Goal: Task Accomplishment & Management: Complete application form

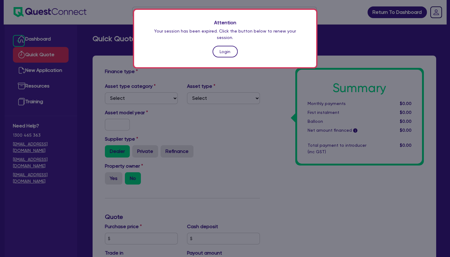
click at [224, 47] on link "Login" at bounding box center [224, 52] width 25 height 12
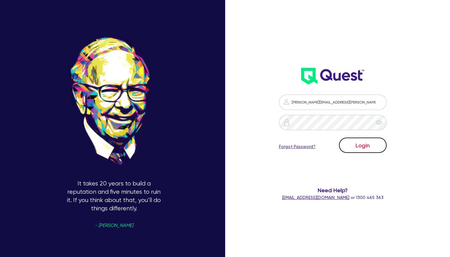
click at [361, 145] on button "Login" at bounding box center [363, 145] width 48 height 15
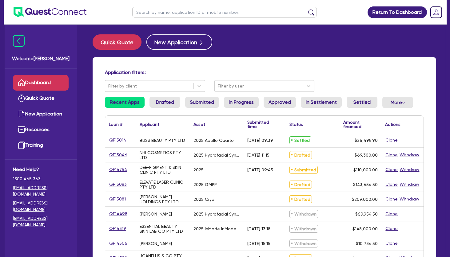
drag, startPoint x: 170, startPoint y: 138, endPoint x: 262, endPoint y: 141, distance: 92.3
click at [262, 141] on div "QF15014 BLISS BEAUTY PTY LTD 2025 Apollo Quarto [DATE] 09:39 Settled $26,498.90…" at bounding box center [264, 140] width 318 height 15
click at [262, 141] on div "[DATE] 09:39" at bounding box center [260, 140] width 26 height 5
click at [50, 99] on link "Quick Quote" at bounding box center [41, 99] width 56 height 16
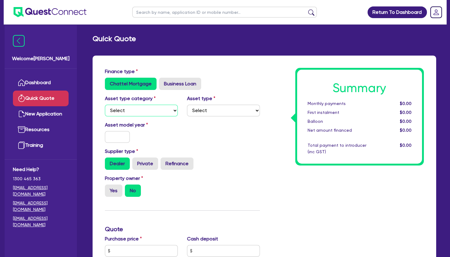
click at [105, 105] on select "Select Cars and light trucks Primary assets Secondary assets Tertiary assets" at bounding box center [141, 111] width 73 height 12
select select "TERTIARY_ASSETS"
click option "Tertiary assets" at bounding box center [0, 0] width 0 height 0
click at [187, 105] on select "Select Beauty equipment IT equipment IT software Watercraft Other" at bounding box center [223, 111] width 73 height 12
select select "BEAUTY_EQUIPMENT"
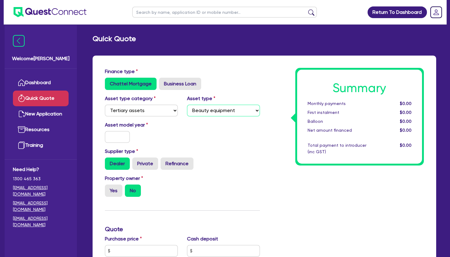
click option "Beauty equipment" at bounding box center [0, 0] width 0 height 0
click at [109, 137] on input "text" at bounding box center [117, 137] width 25 height 12
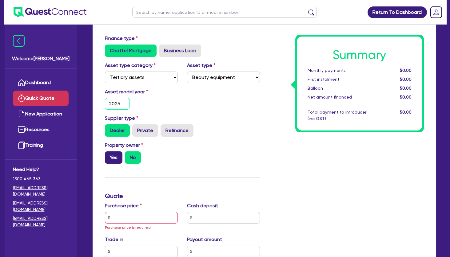
type input "2025"
click at [115, 161] on label "Yes" at bounding box center [114, 158] width 18 height 12
click at [109, 156] on input "Yes" at bounding box center [107, 154] width 4 height 4
radio input "true"
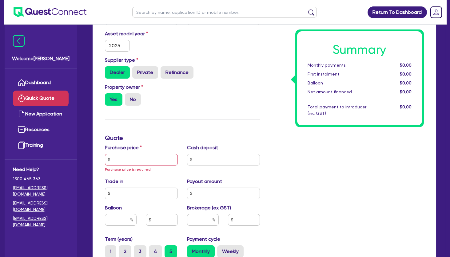
scroll to position [133, 0]
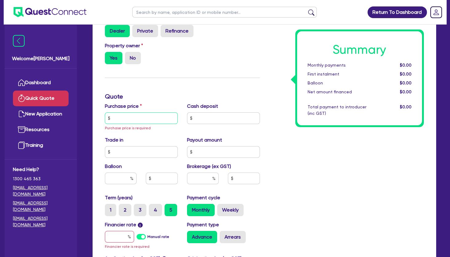
click at [142, 118] on input "text" at bounding box center [141, 119] width 73 height 12
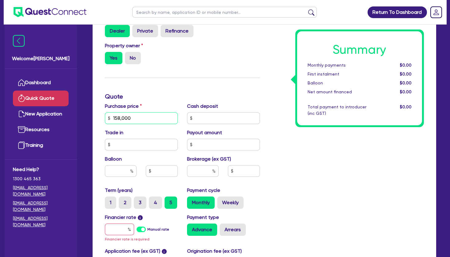
type input "158,000"
click at [119, 231] on input "text" at bounding box center [119, 230] width 29 height 12
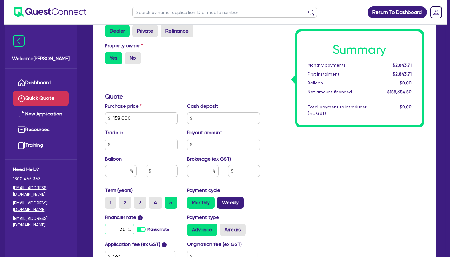
type input "30"
click at [237, 202] on label "Weekly" at bounding box center [230, 203] width 26 height 12
click at [221, 201] on input "Weekly" at bounding box center [219, 199] width 4 height 4
radio input "true"
drag, startPoint x: 283, startPoint y: 216, endPoint x: 244, endPoint y: 221, distance: 39.7
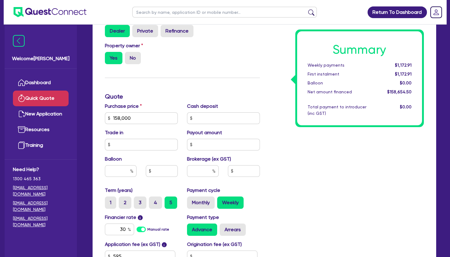
click at [282, 216] on div "Summary Weekly payments $1,172.91 First instalment $1,172.91 Balloon $0.00 Net …" at bounding box center [346, 114] width 164 height 359
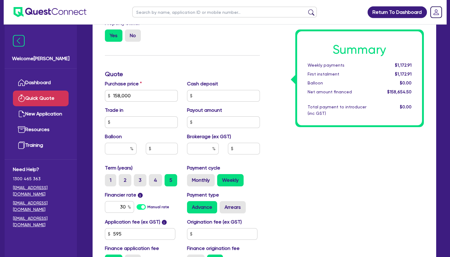
scroll to position [199, 0]
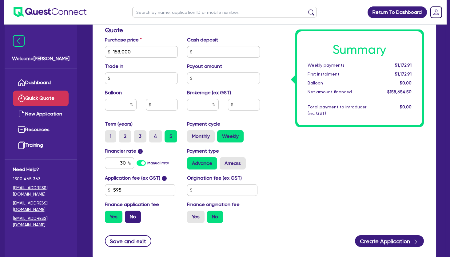
click at [135, 214] on label "No" at bounding box center [133, 217] width 16 height 12
click at [129, 214] on input "No" at bounding box center [127, 213] width 4 height 4
radio input "true"
drag, startPoint x: 326, startPoint y: 113, endPoint x: 173, endPoint y: 59, distance: 162.3
click at [324, 113] on div "Total payment to introducer (inc GST)" at bounding box center [341, 110] width 76 height 13
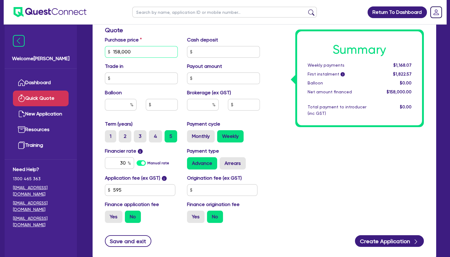
drag, startPoint x: 107, startPoint y: 50, endPoint x: 87, endPoint y: 49, distance: 19.7
click at [105, 49] on input "158,000" at bounding box center [141, 52] width 73 height 12
type input "233,000"
click at [311, 143] on div "Summary Weekly payments $1,168.07 First instalment i $1,822.57 Balloon $0.00 Ne…" at bounding box center [346, 48] width 164 height 359
click at [326, 160] on div "Summary Weekly payments $1,722.53 First instalment i $2,377.03 Balloon $0.00 Ne…" at bounding box center [346, 48] width 164 height 359
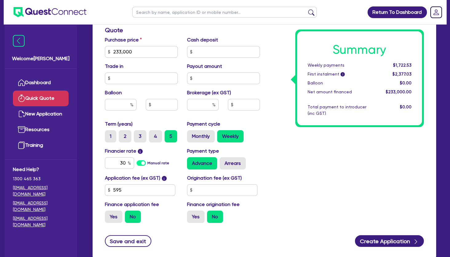
click at [305, 148] on div "Summary Weekly payments $1,722.53 First instalment i $2,377.03 Balloon $0.00 Ne…" at bounding box center [346, 48] width 164 height 359
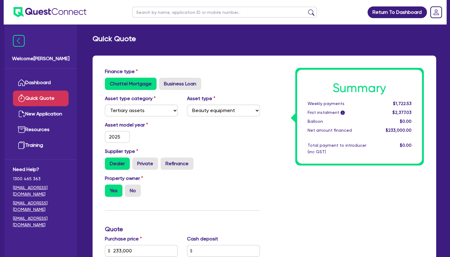
click at [163, 12] on input "text" at bounding box center [224, 12] width 184 height 11
type input "[PERSON_NAME]"
click button "submit" at bounding box center [311, 13] width 10 height 9
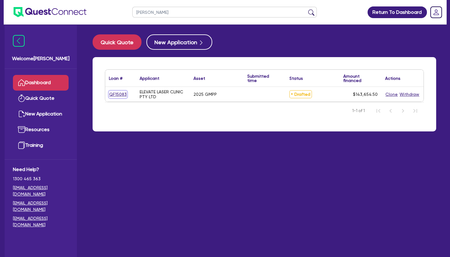
click at [116, 94] on link "QF15083" at bounding box center [118, 94] width 18 height 7
select select "TERTIARY_ASSETS"
select select "BEAUTY_EQUIPMENT"
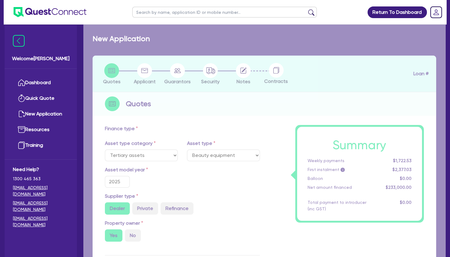
radio input "false"
radio input "true"
type input "143,000"
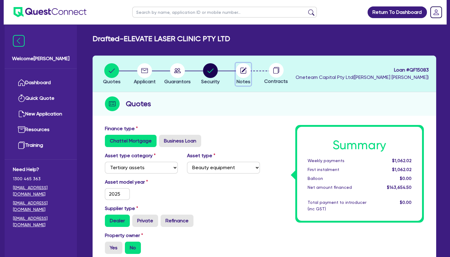
click at [245, 72] on circle "button" at bounding box center [243, 70] width 15 height 15
select select "Other"
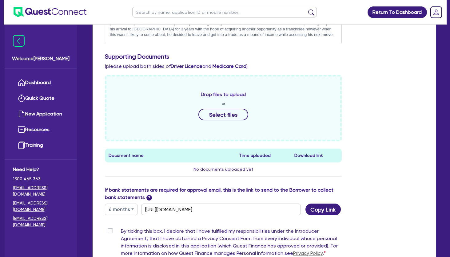
scroll to position [266, 0]
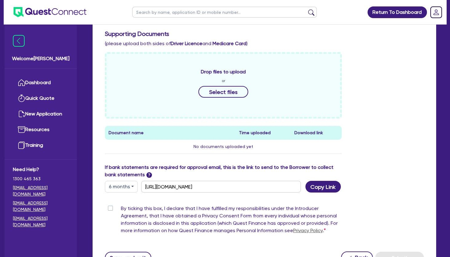
click at [121, 208] on label "By ticking this box, I declare that I have fulfilled my responsibilities under …" at bounding box center [231, 221] width 221 height 32
click at [110, 208] on input "By ticking this box, I declare that I have fulfilled my responsibilities under …" at bounding box center [107, 208] width 5 height 6
checkbox input "true"
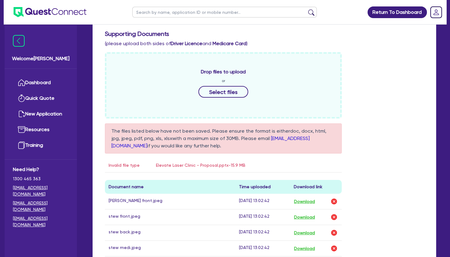
scroll to position [0, 0]
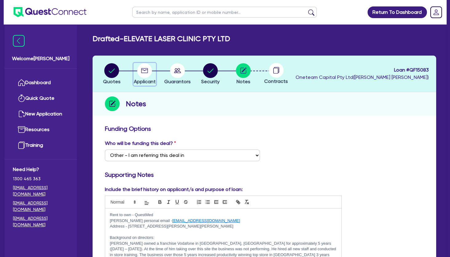
click at [141, 70] on circle "button" at bounding box center [144, 70] width 15 height 15
select select "COMPANY"
select select "HEALTH_BEAUTY"
select select "HAIR_BEAUTY_SALONS"
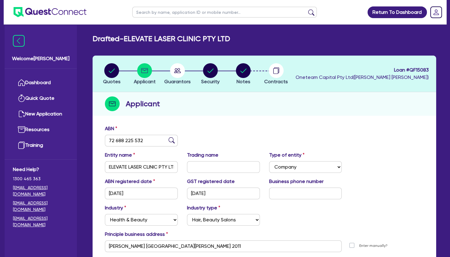
click at [227, 143] on div "ABN 72 688 225 532" at bounding box center [264, 138] width 328 height 26
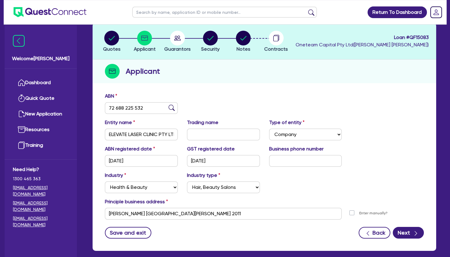
scroll to position [33, 0]
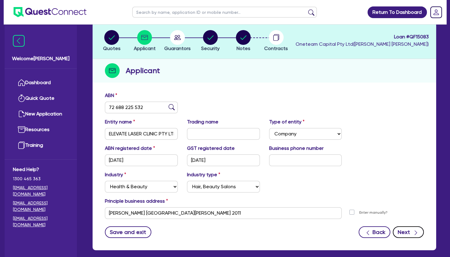
click at [416, 233] on icon "button" at bounding box center [416, 233] width 2 height 5
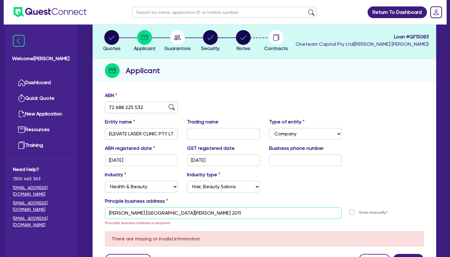
click at [168, 214] on input "[PERSON_NAME] [GEOGRAPHIC_DATA][PERSON_NAME] 2011" at bounding box center [223, 214] width 237 height 12
drag, startPoint x: 109, startPoint y: 213, endPoint x: 201, endPoint y: 214, distance: 92.3
click at [201, 214] on input "[PERSON_NAME] [GEOGRAPHIC_DATA][PERSON_NAME] 2011" at bounding box center [223, 214] width 237 height 12
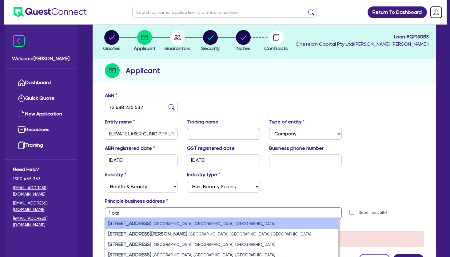
click at [191, 219] on li "[STREET_ADDRESS]" at bounding box center [221, 224] width 233 height 10
type input "[STREET_ADDRESS]"
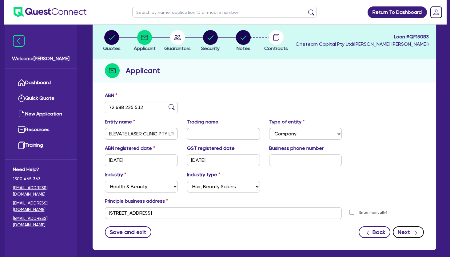
click at [413, 233] on icon "button" at bounding box center [416, 233] width 6 height 6
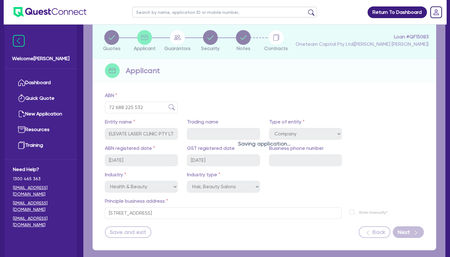
select select "MR"
select select "[GEOGRAPHIC_DATA]"
select select "DE_FACTO"
select select "CASH"
select select "VEHICLE"
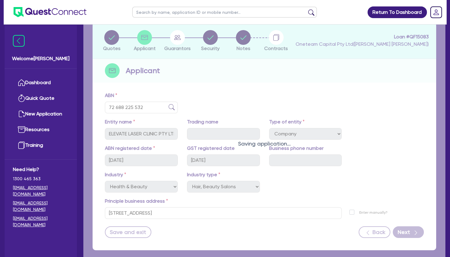
select select "HOUSEHOLD_PERSONAL"
select select "OTHER"
select select "MR"
select select "[GEOGRAPHIC_DATA]"
select select "DE_FACTO"
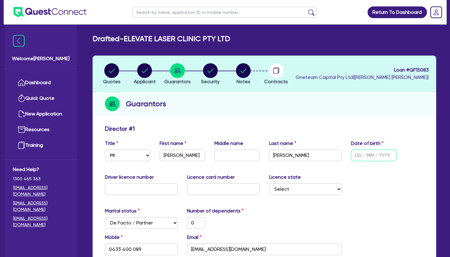
click at [363, 155] on input "text" at bounding box center [374, 156] width 46 height 12
type input "2 / /"
type input "0"
type input "0433 400 089"
type input "2,400,000"
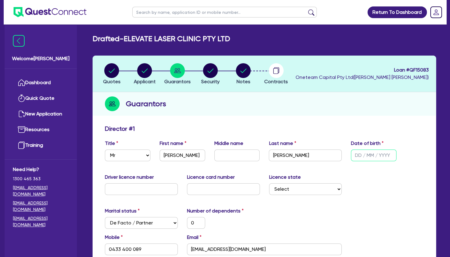
type input "80,000"
type input "90,000"
type input "45,000"
type input "0"
type input "0424181918"
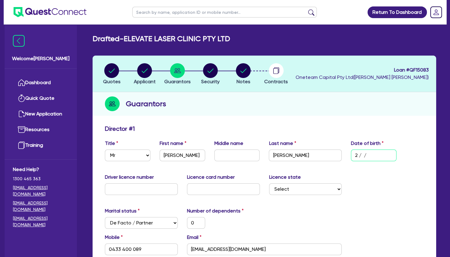
type input "25/ /"
type input "0"
type input "0433 400 089"
type input "2,400,000"
type input "80,000"
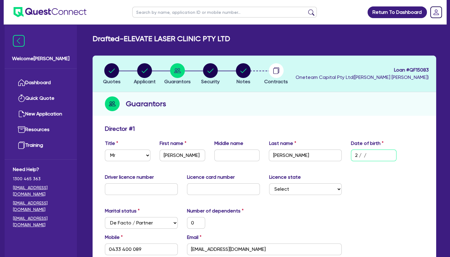
type input "90,000"
type input "45,000"
type input "0"
type input "0424181918"
type input "25/0 /"
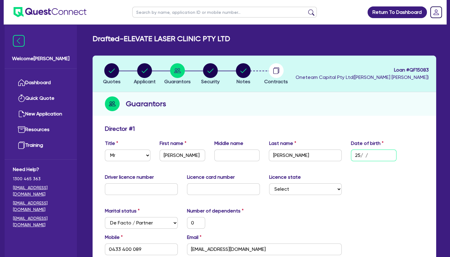
type input "0"
type input "0433 400 089"
type input "2,400,000"
type input "80,000"
type input "90,000"
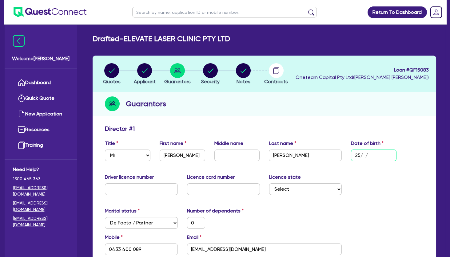
type input "45,000"
type input "0"
type input "0424181918"
type input "25/09/"
type input "0"
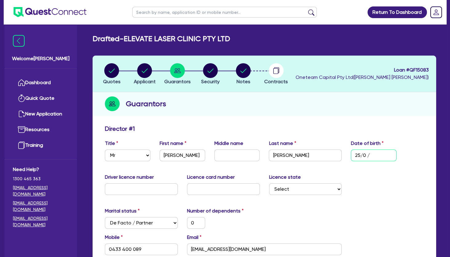
type input "0433 400 089"
type input "2,400,000"
type input "80,000"
type input "90,000"
type input "45,000"
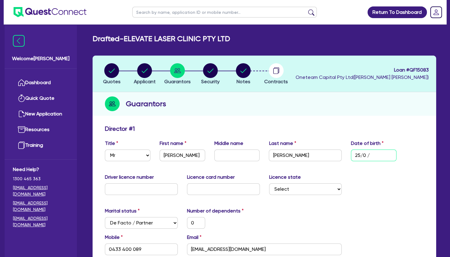
type input "0"
type input "0424181918"
type input "25/09/1"
type input "0"
type input "0433 400 089"
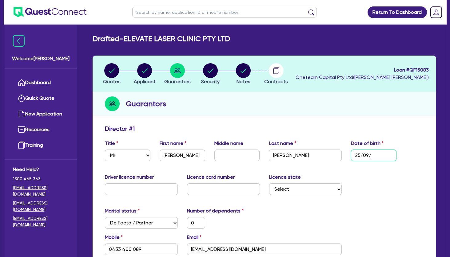
type input "2,400,000"
type input "80,000"
type input "90,000"
type input "45,000"
type input "0"
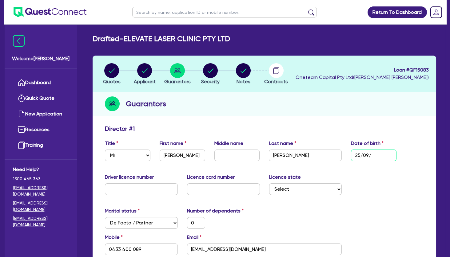
type input "0424181918"
type input "[DATE]"
type input "0"
type input "0433 400 089"
type input "2,400,000"
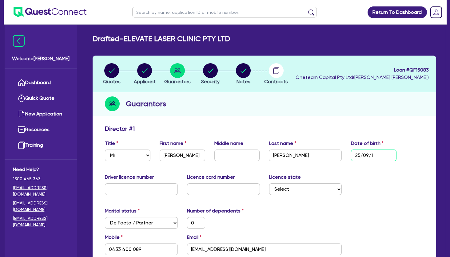
type input "80,000"
type input "90,000"
type input "45,000"
type input "0"
type input "0424181918"
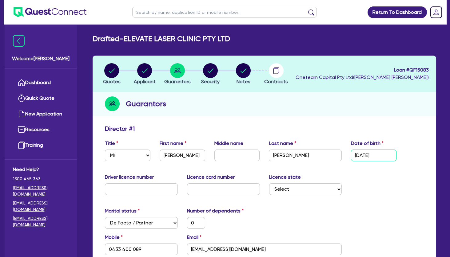
type input "25/09/199"
type input "0"
type input "0433 400 089"
type input "2,400,000"
type input "80,000"
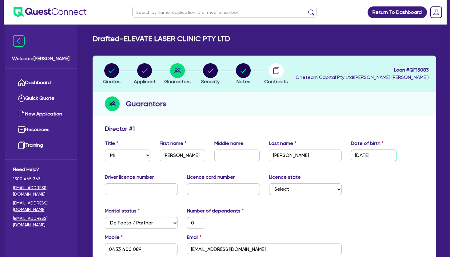
type input "90,000"
type input "45,000"
type input "0"
type input "0424181918"
type input "[DATE]"
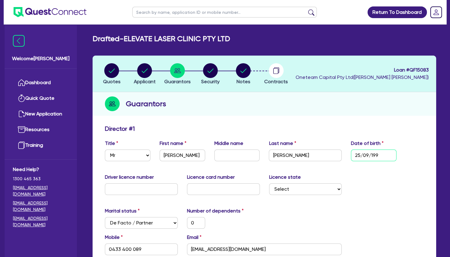
type input "0"
type input "0433 400 089"
type input "2,400,000"
type input "80,000"
type input "90,000"
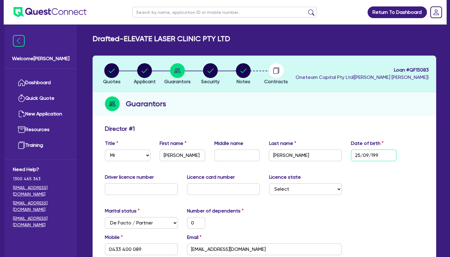
type input "45,000"
type input "0"
type input "0424181918"
type input "[DATE]"
click at [138, 190] on input "text" at bounding box center [141, 190] width 73 height 12
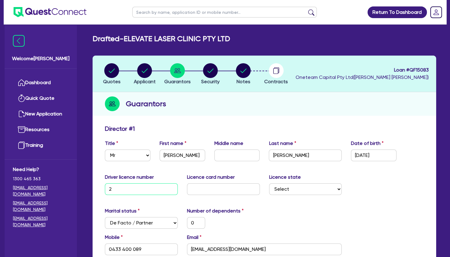
type input "2"
type input "0"
type input "0433 400 089"
type input "2,400,000"
type input "80,000"
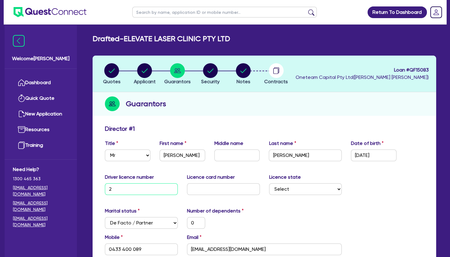
type input "90,000"
type input "45,000"
type input "0"
type input "0424181918"
type input "25"
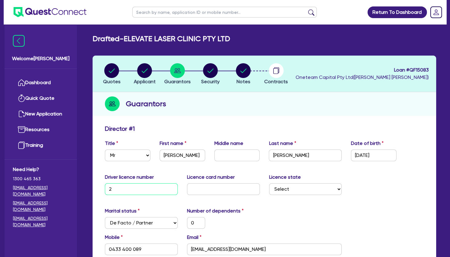
type input "0"
type input "0433 400 089"
type input "2,400,000"
type input "80,000"
type input "90,000"
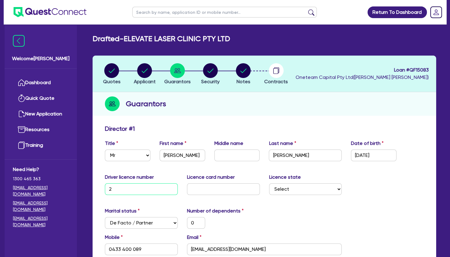
type input "45,000"
type input "0"
type input "0424181918"
type input "253"
type input "0"
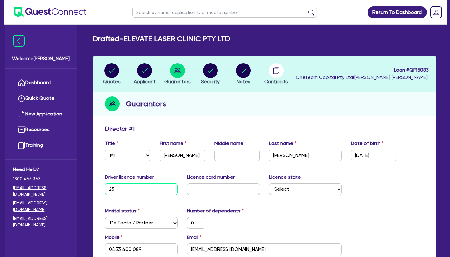
type input "0433 400 089"
type input "2,400,000"
type input "80,000"
type input "90,000"
type input "45,000"
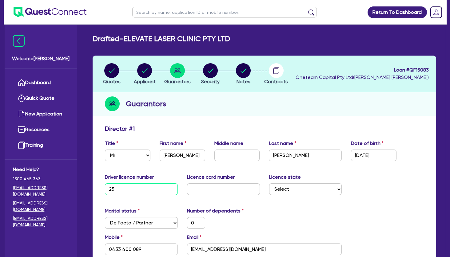
type input "0"
type input "0424181918"
type input "2539"
type input "0"
type input "0433 400 089"
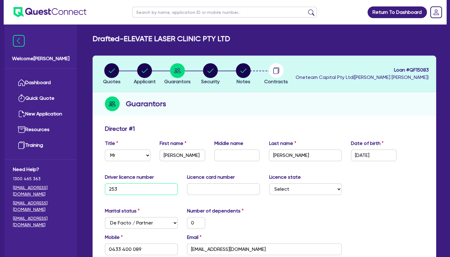
type input "2,400,000"
type input "80,000"
type input "90,000"
type input "45,000"
type input "0"
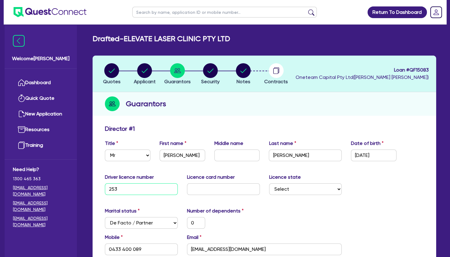
type input "0424181918"
type input "25391"
type input "0"
type input "0433 400 089"
type input "2,400,000"
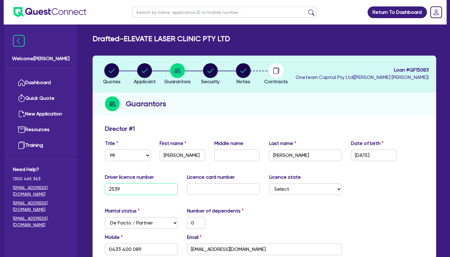
type input "80,000"
type input "90,000"
type input "45,000"
type input "0"
type input "0424181918"
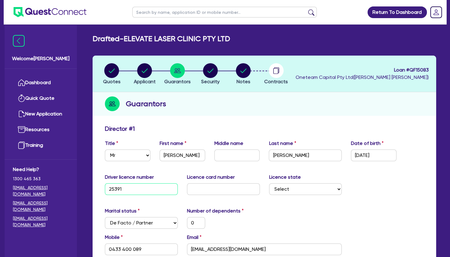
type input "253912"
type input "0"
type input "0433 400 089"
type input "2,400,000"
type input "80,000"
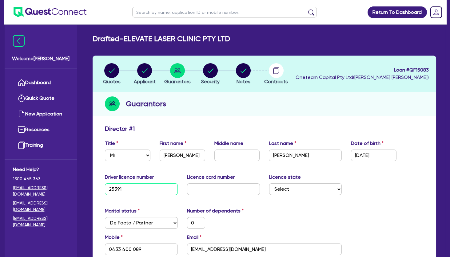
type input "90,000"
type input "45,000"
type input "0"
type input "0424181918"
type input "2539123"
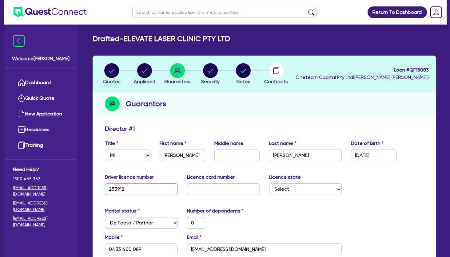
type input "0"
type input "0433 400 089"
type input "2,400,000"
type input "80,000"
type input "90,000"
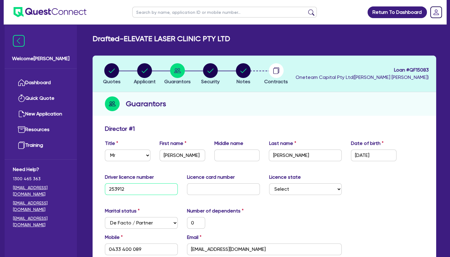
type input "45,000"
type input "0"
type input "0424181918"
type input "25391234"
type input "0"
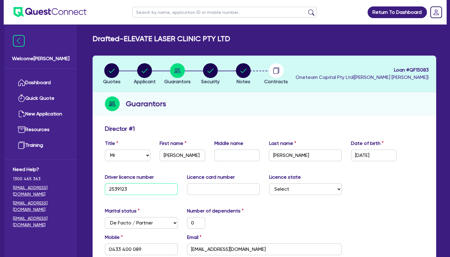
type input "0433 400 089"
type input "2,400,000"
type input "80,000"
type input "90,000"
type input "45,000"
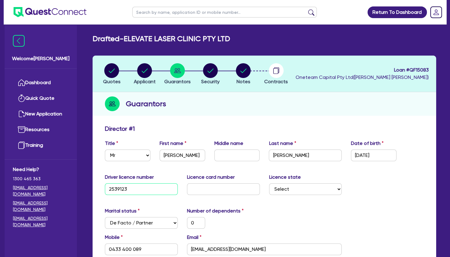
type input "0"
type input "0424181918"
type input "25391234"
click at [208, 191] on input "text" at bounding box center [223, 190] width 73 height 12
type input "2"
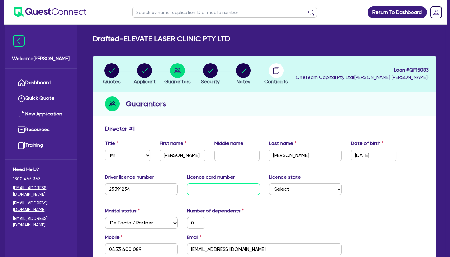
type input "0"
type input "0433 400 089"
type input "2,400,000"
type input "80,000"
type input "90,000"
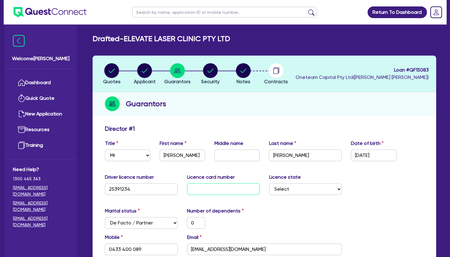
type input "45,000"
type input "0"
type input "0424181918"
type input "20"
type input "0"
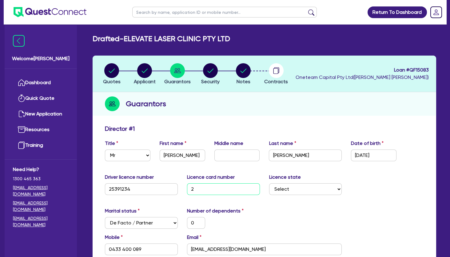
type input "0433 400 089"
type input "2,400,000"
type input "80,000"
type input "90,000"
type input "45,000"
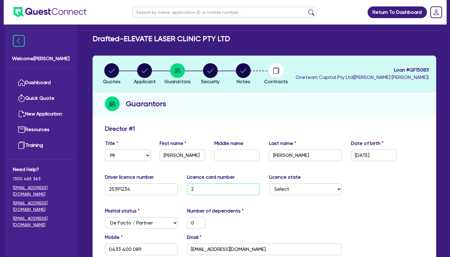
type input "0"
type input "0424181918"
type input "206"
type input "0"
type input "0433 400 089"
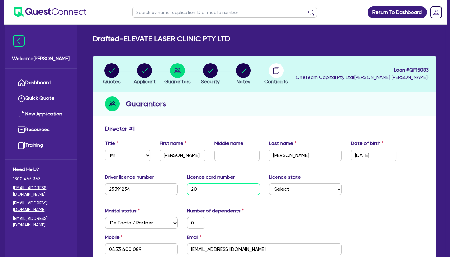
type input "2,400,000"
type input "80,000"
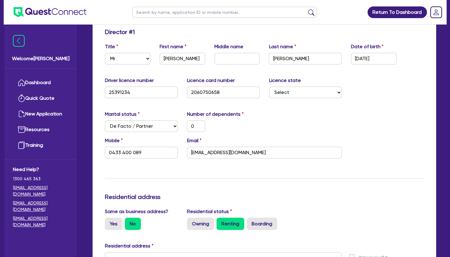
scroll to position [133, 0]
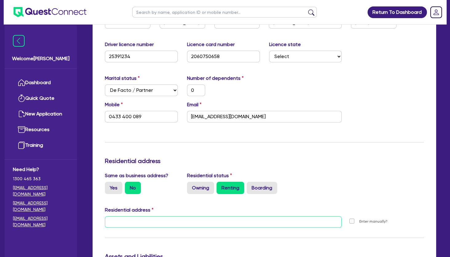
click at [173, 223] on input "text" at bounding box center [223, 222] width 237 height 12
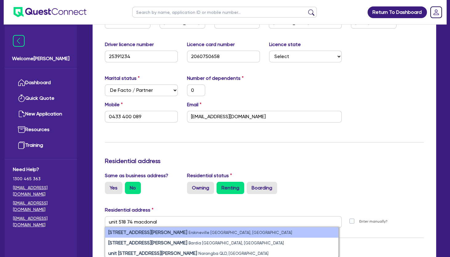
click at [175, 232] on strong "[STREET_ADDRESS][PERSON_NAME]" at bounding box center [147, 233] width 79 height 6
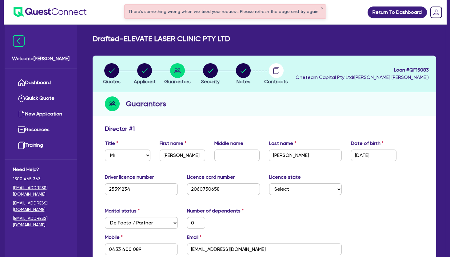
scroll to position [0, 0]
click at [212, 72] on circle "button" at bounding box center [210, 70] width 15 height 15
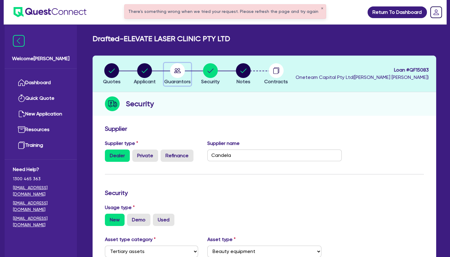
click at [175, 71] on icon "button" at bounding box center [177, 70] width 7 height 5
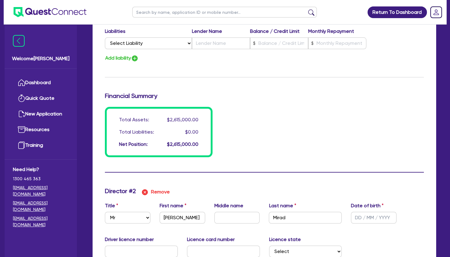
scroll to position [598, 0]
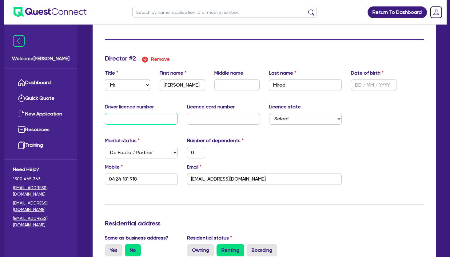
click at [122, 117] on input "text" at bounding box center [141, 119] width 73 height 12
click at [208, 118] on input "text" at bounding box center [223, 119] width 73 height 12
click at [345, 159] on div "Marital status Select [DEMOGRAPHIC_DATA] Married De Facto / Partner Number of d…" at bounding box center [264, 150] width 328 height 26
click at [358, 81] on input "text" at bounding box center [374, 85] width 46 height 12
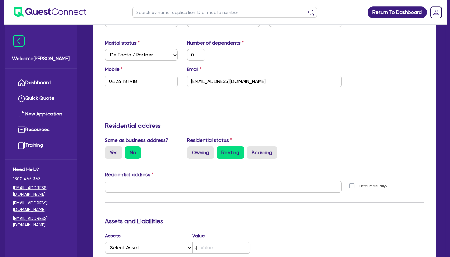
scroll to position [664, 0]
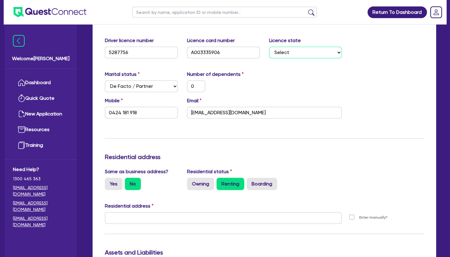
click at [269, 47] on select "Select [GEOGRAPHIC_DATA] [GEOGRAPHIC_DATA] [GEOGRAPHIC_DATA] [GEOGRAPHIC_DATA] …" at bounding box center [305, 53] width 73 height 12
click option "ACT" at bounding box center [0, 0] width 0 height 0
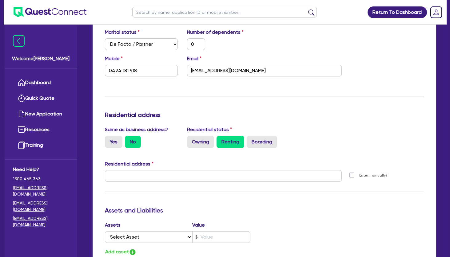
scroll to position [764, 0]
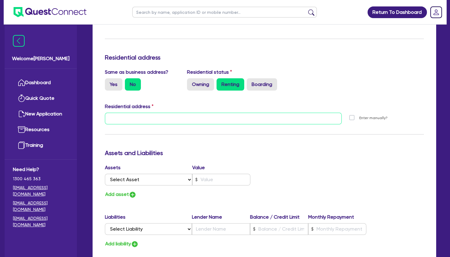
click at [202, 118] on input "text" at bounding box center [223, 119] width 237 height 12
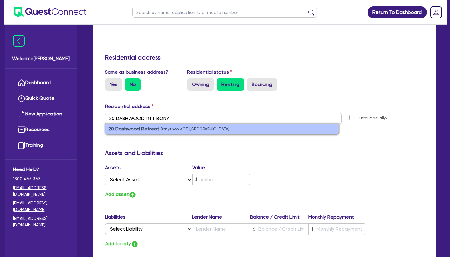
click at [172, 129] on small "Bonython ACT, [GEOGRAPHIC_DATA]" at bounding box center [195, 129] width 69 height 5
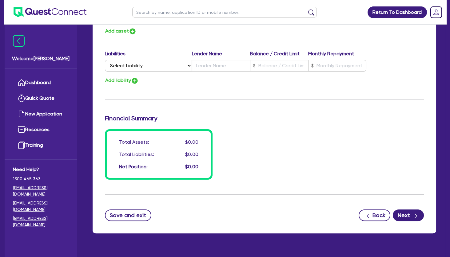
scroll to position [930, 0]
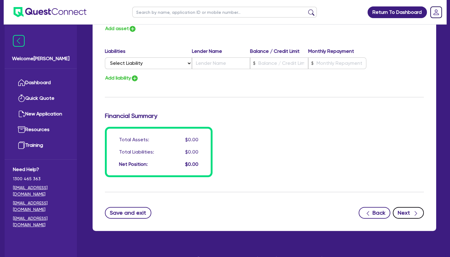
click at [404, 215] on button "Next" at bounding box center [408, 213] width 31 height 12
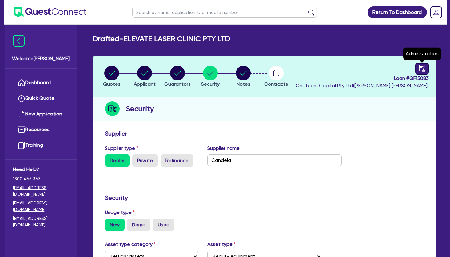
click at [422, 69] on icon "audit" at bounding box center [422, 68] width 7 height 7
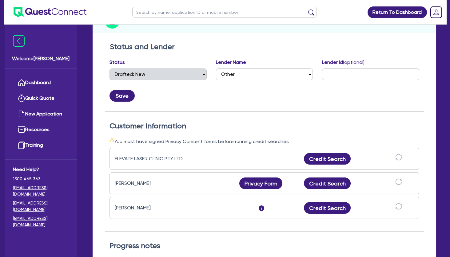
scroll to position [100, 0]
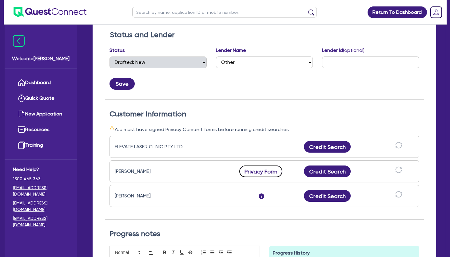
click at [263, 172] on button "Privacy Form" at bounding box center [260, 172] width 43 height 12
click at [323, 144] on button "Credit Search" at bounding box center [327, 147] width 47 height 12
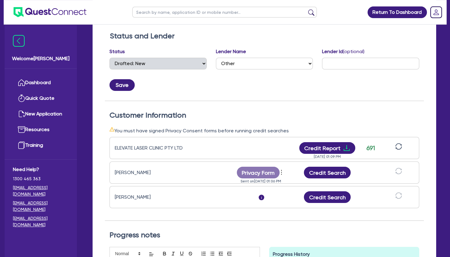
scroll to position [0, 0]
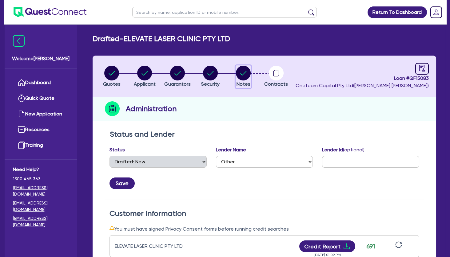
click at [241, 71] on circle "button" at bounding box center [243, 73] width 15 height 15
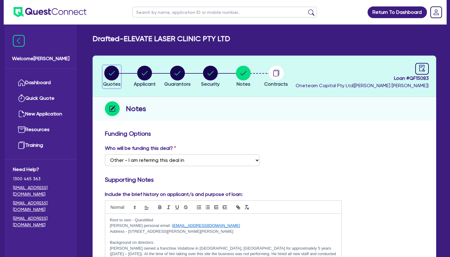
click at [114, 75] on circle "button" at bounding box center [111, 73] width 15 height 15
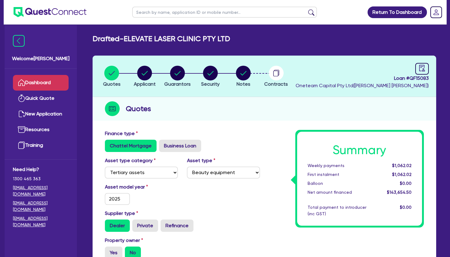
click at [52, 85] on link "Dashboard" at bounding box center [41, 83] width 56 height 16
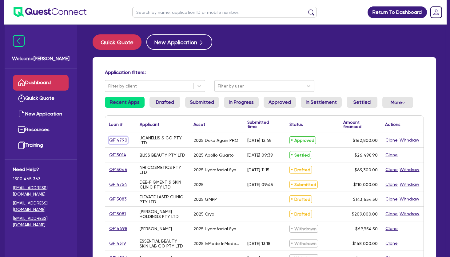
click at [116, 140] on link "QF14790" at bounding box center [118, 140] width 19 height 7
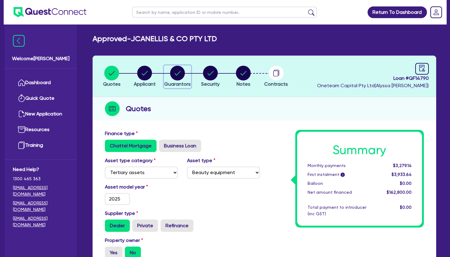
click at [179, 73] on icon "button" at bounding box center [178, 73] width 6 height 4
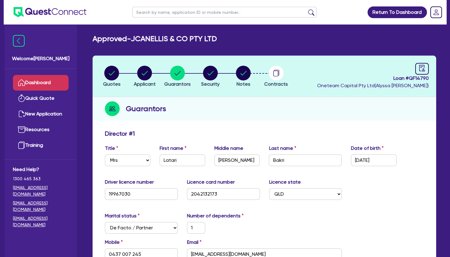
click at [42, 85] on link "Dashboard" at bounding box center [41, 83] width 56 height 16
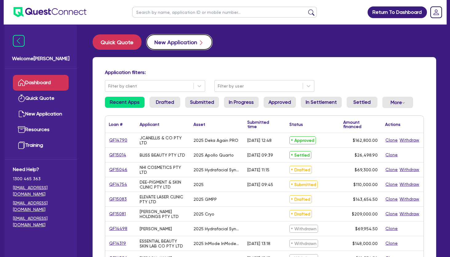
click at [175, 42] on button "New Application" at bounding box center [179, 41] width 66 height 15
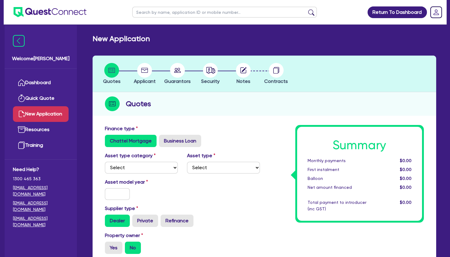
click at [137, 161] on div "Asset type category Select Cars and light trucks Primary assets Secondary asset…" at bounding box center [141, 163] width 82 height 22
click at [105, 162] on select "Select Cars and light trucks Primary assets Secondary assets Tertiary assets" at bounding box center [141, 168] width 73 height 12
click option "Tertiary assets" at bounding box center [0, 0] width 0 height 0
click at [203, 161] on div "Asset type Select Beauty equipment IT equipment IT software Watercraft Other" at bounding box center [223, 163] width 82 height 22
click at [187, 162] on select "Select Beauty equipment IT equipment IT software Watercraft Other" at bounding box center [223, 168] width 73 height 12
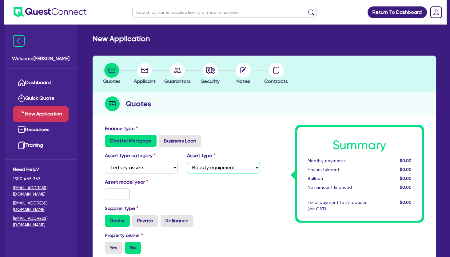
click option "Beauty equipment" at bounding box center [0, 0] width 0 height 0
click at [119, 194] on input "text" at bounding box center [117, 194] width 25 height 12
click at [105, 162] on select "Select Cars and light trucks Primary assets Secondary assets Tertiary assets" at bounding box center [141, 168] width 73 height 12
click option "Secondary assets" at bounding box center [0, 0] width 0 height 0
click at [187, 162] on select "Select Generators and compressors Engineering and toolmaking Woodworking and me…" at bounding box center [223, 168] width 73 height 12
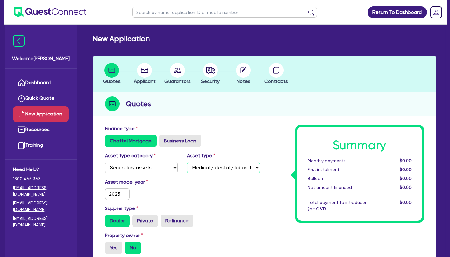
click option "Medical / dental / laboratory equipment" at bounding box center [0, 0] width 0 height 0
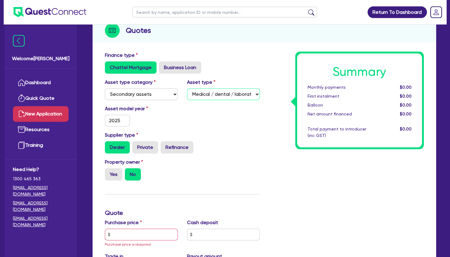
scroll to position [100, 0]
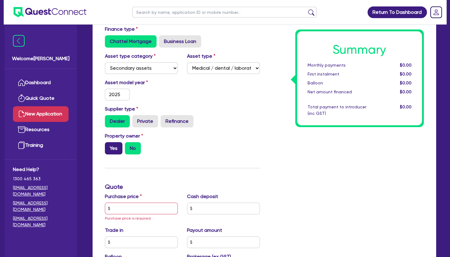
click at [118, 145] on label "Yes" at bounding box center [114, 148] width 18 height 12
click at [109, 145] on input "Yes" at bounding box center [107, 144] width 4 height 4
click at [140, 207] on input "text" at bounding box center [141, 209] width 73 height 12
click at [133, 208] on input "text" at bounding box center [141, 209] width 73 height 12
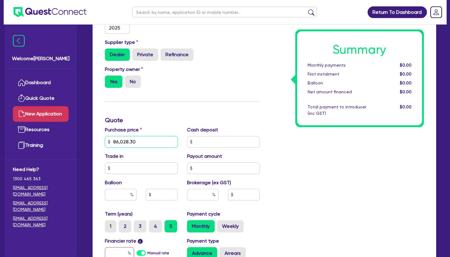
scroll to position [199, 0]
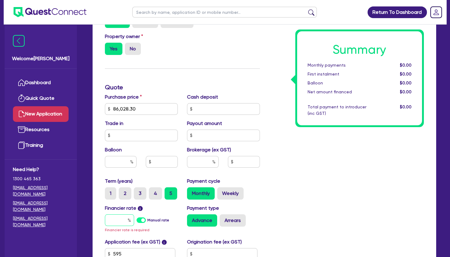
click at [122, 220] on input "text" at bounding box center [119, 221] width 29 height 12
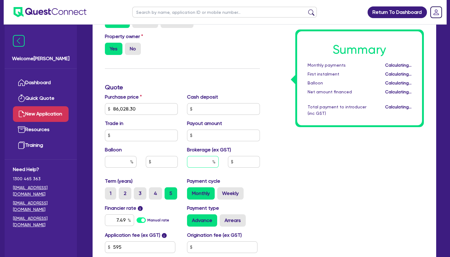
click at [207, 161] on input "text" at bounding box center [203, 162] width 32 height 12
click at [231, 220] on label "Arrears" at bounding box center [233, 221] width 26 height 12
click at [224, 219] on input "Arrears" at bounding box center [222, 217] width 4 height 4
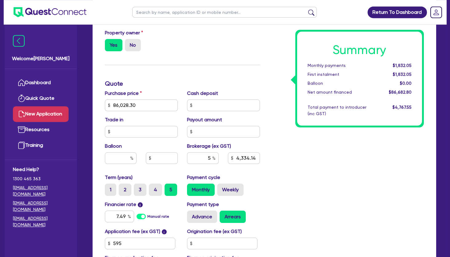
scroll to position [266, 0]
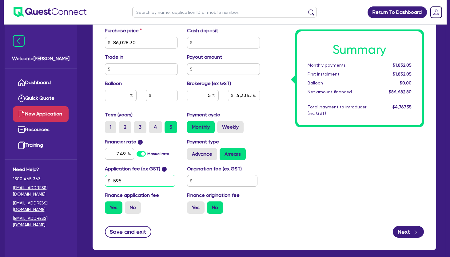
drag, startPoint x: 126, startPoint y: 184, endPoint x: 102, endPoint y: 180, distance: 23.9
click at [105, 180] on input "595" at bounding box center [140, 181] width 70 height 12
click at [134, 209] on label "No" at bounding box center [133, 208] width 16 height 12
click at [129, 206] on input "No" at bounding box center [127, 204] width 4 height 4
drag, startPoint x: 339, startPoint y: 195, endPoint x: 391, endPoint y: 215, distance: 55.4
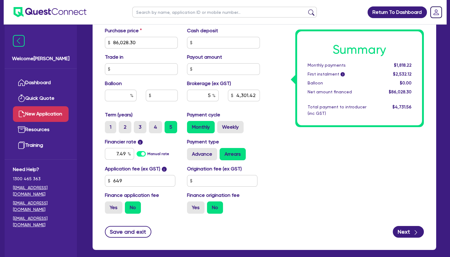
click at [340, 195] on div "Summary Monthly payments $1,818.22 First instalment i $2,532.12 Balloon $0.00 N…" at bounding box center [346, 38] width 164 height 359
click at [411, 233] on button "Next" at bounding box center [408, 232] width 31 height 12
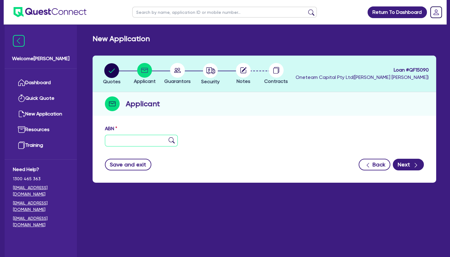
click at [117, 143] on input "text" at bounding box center [141, 141] width 73 height 12
paste input "53 299 758 162"
click at [172, 139] on img at bounding box center [172, 140] width 6 height 6
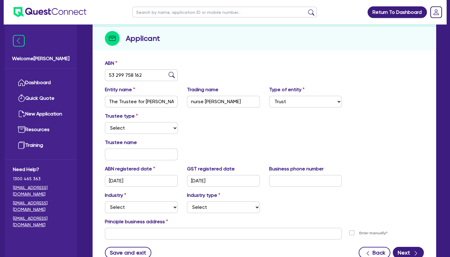
scroll to position [66, 0]
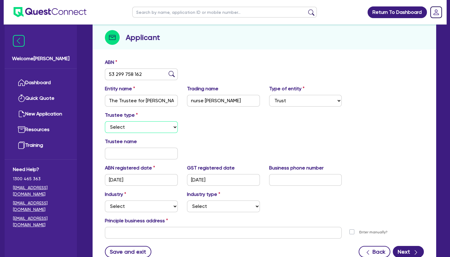
click at [105, 121] on select "Select Individual Company" at bounding box center [141, 127] width 73 height 12
click option "Company" at bounding box center [0, 0] width 0 height 0
click at [105, 201] on select "Select Accomodation & Food Services Administrative & Support Services Agricultu…" at bounding box center [141, 207] width 73 height 12
click option "Health & Beauty" at bounding box center [0, 0] width 0 height 0
click at [187, 201] on select "Select [MEDICAL_DATA], [MEDICAL_DATA] Services Cosmetics Supplies Day Spas, Hea…" at bounding box center [223, 207] width 73 height 12
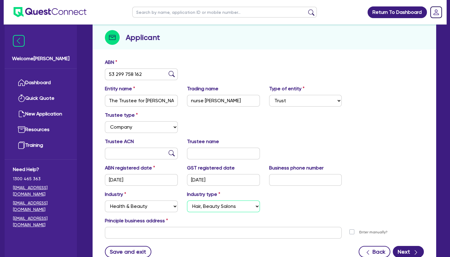
click option "Hair, Beauty Salons" at bounding box center [0, 0] width 0 height 0
click at [199, 103] on input "nurse [PERSON_NAME]" at bounding box center [223, 101] width 73 height 12
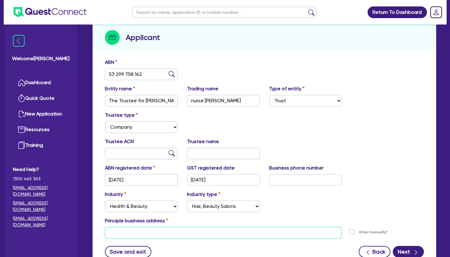
click at [168, 230] on input "text" at bounding box center [223, 233] width 237 height 12
paste input "[STREET_ADDRESS][PERSON_NAME]"
click at [172, 234] on input "[STREET_ADDRESS][PERSON_NAME]" at bounding box center [223, 233] width 237 height 12
drag, startPoint x: 133, startPoint y: 233, endPoint x: 95, endPoint y: 232, distance: 37.2
click at [105, 232] on input "[STREET_ADDRESS][PERSON_NAME]" at bounding box center [223, 233] width 237 height 12
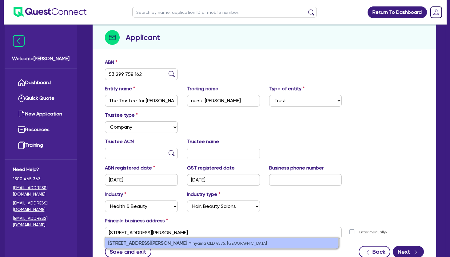
click at [188, 242] on small "Minyama QLD 4575, [GEOGRAPHIC_DATA]" at bounding box center [227, 243] width 78 height 5
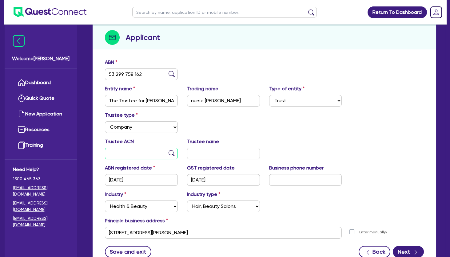
click at [144, 154] on input "text" at bounding box center [141, 154] width 73 height 12
click at [215, 155] on input "text" at bounding box center [223, 154] width 73 height 12
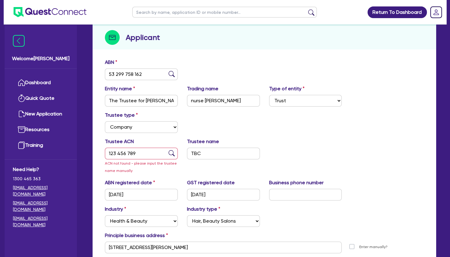
click at [307, 157] on div "Trustee ACN 123 456 789 ACN not found - please input the trustee name manually …" at bounding box center [264, 158] width 328 height 41
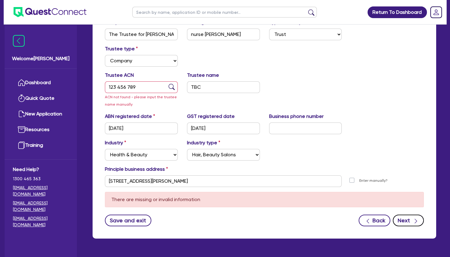
click at [411, 223] on button "Next" at bounding box center [408, 221] width 31 height 12
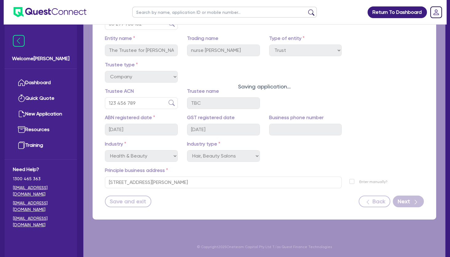
scroll to position [117, 0]
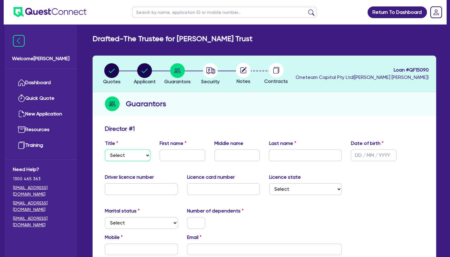
click at [105, 150] on select "Select Mr Mrs Ms Miss Dr" at bounding box center [128, 156] width 46 height 12
click option "Mrs" at bounding box center [0, 0] width 0 height 0
click at [177, 155] on input "text" at bounding box center [183, 156] width 46 height 12
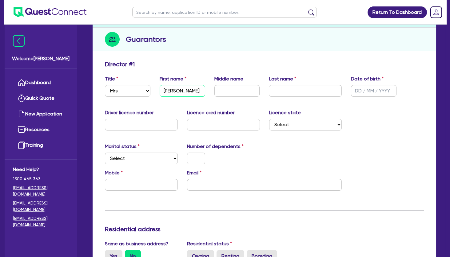
scroll to position [66, 0]
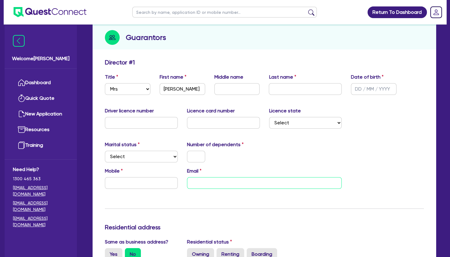
click at [212, 181] on input "email" at bounding box center [264, 183] width 155 height 12
paste input "[EMAIL_ADDRESS][DOMAIN_NAME]"
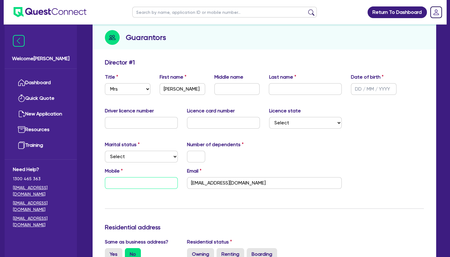
click at [153, 179] on input "text" at bounding box center [141, 183] width 73 height 12
paste input "0437 688 592"
click at [259, 157] on div at bounding box center [223, 157] width 82 height 12
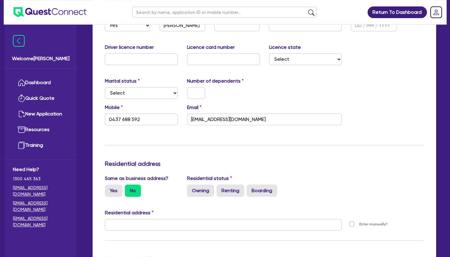
scroll to position [133, 0]
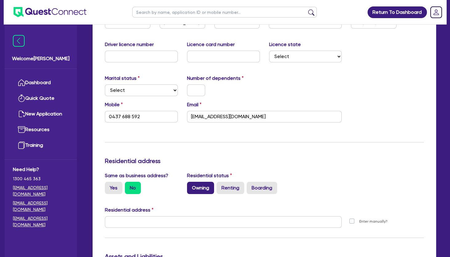
click at [202, 187] on label "Owning" at bounding box center [200, 188] width 27 height 12
click at [191, 186] on input "Owning" at bounding box center [189, 184] width 4 height 4
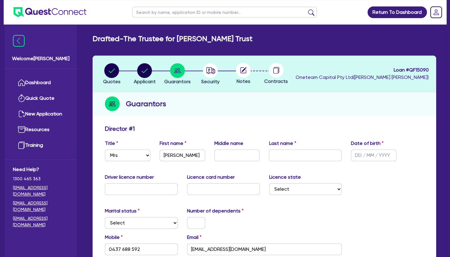
scroll to position [0, 0]
click at [269, 184] on select "Select [GEOGRAPHIC_DATA] [GEOGRAPHIC_DATA] [GEOGRAPHIC_DATA] [GEOGRAPHIC_DATA] …" at bounding box center [305, 190] width 73 height 12
click option "QLD" at bounding box center [0, 0] width 0 height 0
click at [211, 73] on circle "button" at bounding box center [210, 70] width 15 height 15
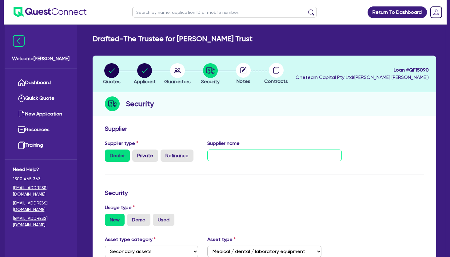
click at [226, 156] on input "text" at bounding box center [274, 156] width 134 height 12
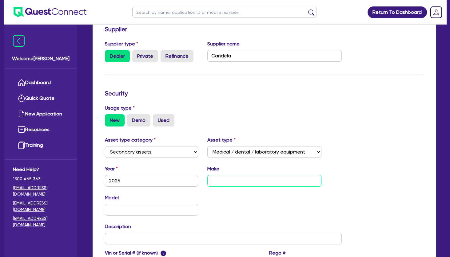
click at [244, 180] on input "text" at bounding box center [264, 181] width 114 height 12
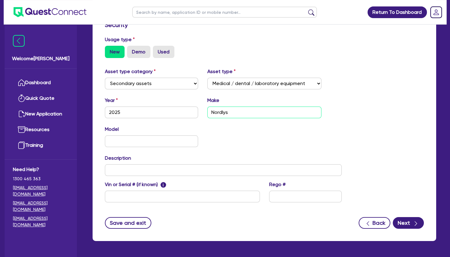
scroll to position [189, 0]
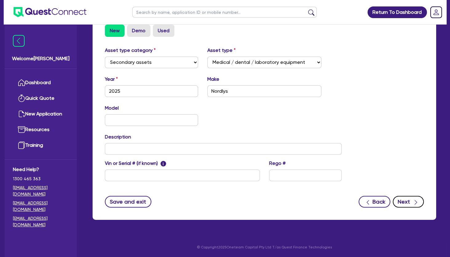
click at [419, 205] on button "Next" at bounding box center [408, 202] width 31 height 12
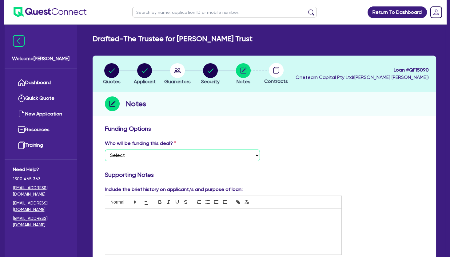
click at [105, 150] on select "Select I want Quest to fund 100% I will fund 100% I will co-fund with Quest Oth…" at bounding box center [182, 156] width 155 height 12
click option "Other - I am referring this deal in" at bounding box center [0, 0] width 0 height 0
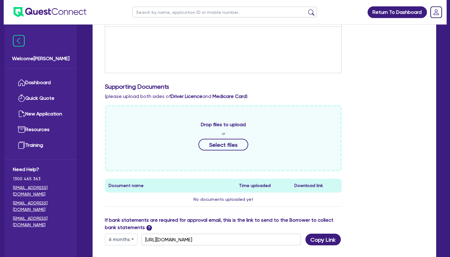
scroll to position [232, 0]
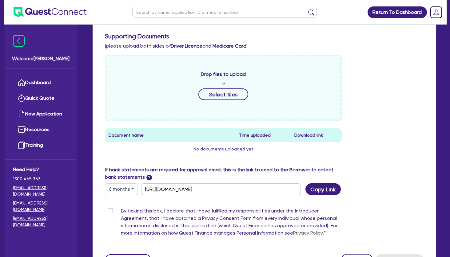
click at [110, 214] on div "By ticking this box, I declare that I have fulfilled my responsibilities under …" at bounding box center [223, 224] width 237 height 32
click at [121, 211] on label "By ticking this box, I declare that I have fulfilled my responsibilities under …" at bounding box center [231, 224] width 221 height 32
click at [110, 211] on input "By ticking this box, I declare that I have fulfilled my responsibilities under …" at bounding box center [107, 211] width 5 height 6
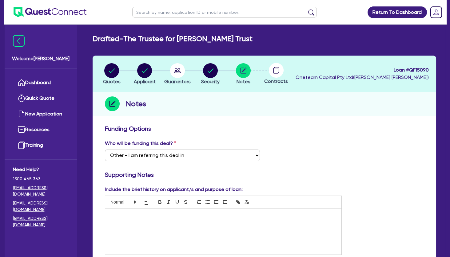
scroll to position [0, 0]
click at [145, 220] on div at bounding box center [223, 232] width 236 height 46
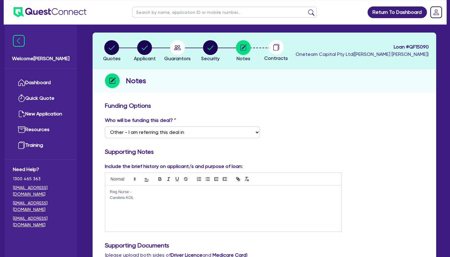
scroll to position [33, 0]
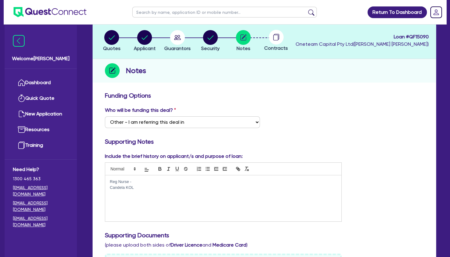
click at [163, 190] on p "Candela KOL" at bounding box center [223, 188] width 227 height 6
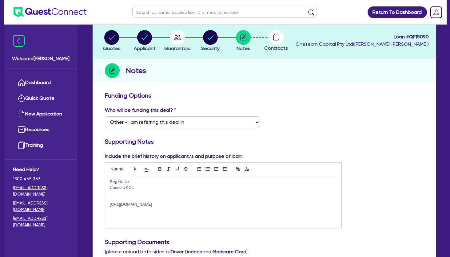
click at [166, 198] on p at bounding box center [223, 199] width 227 height 6
click at [111, 181] on p "Reg Nurse -" at bounding box center [223, 182] width 227 height 6
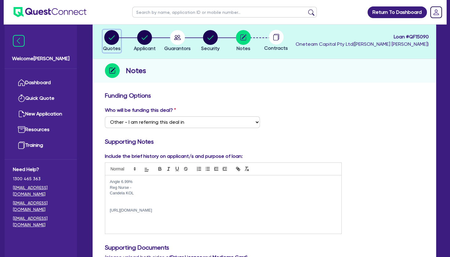
click at [111, 40] on circle "button" at bounding box center [111, 37] width 15 height 15
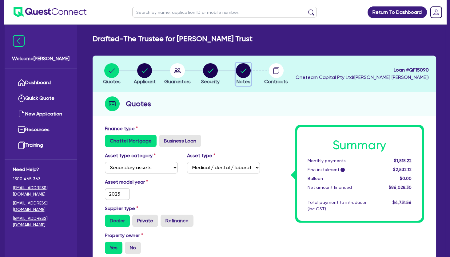
click at [244, 70] on icon "button" at bounding box center [243, 71] width 6 height 4
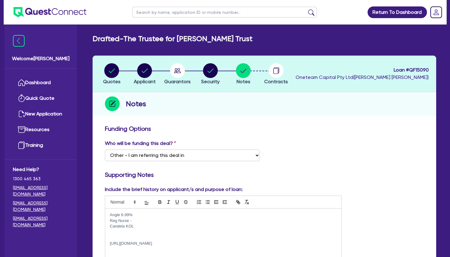
click at [158, 214] on p "Angle 6.99%" at bounding box center [223, 215] width 227 height 6
click at [146, 69] on circle "button" at bounding box center [144, 70] width 15 height 15
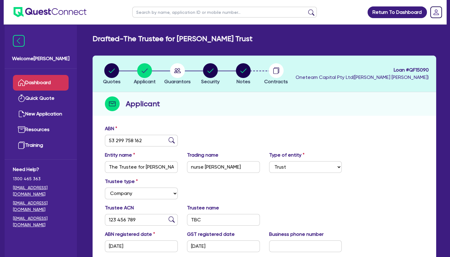
click at [40, 82] on link "Dashboard" at bounding box center [41, 83] width 56 height 16
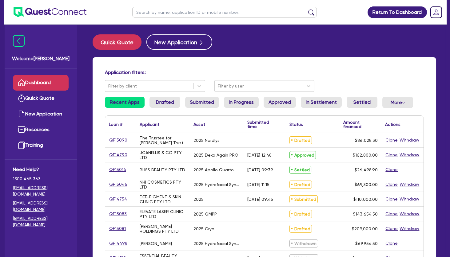
click at [163, 15] on input "text" at bounding box center [224, 12] width 184 height 11
click at [306, 9] on button "submit" at bounding box center [311, 13] width 10 height 9
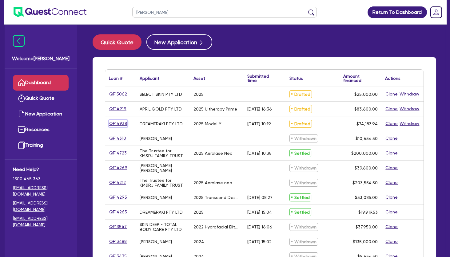
click at [121, 123] on link "QF14938" at bounding box center [118, 123] width 18 height 7
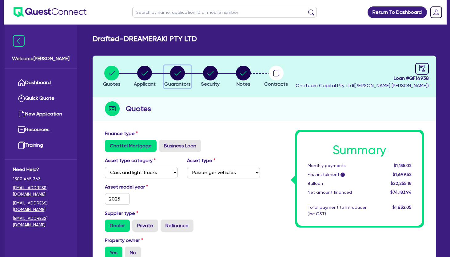
click at [180, 72] on circle "button" at bounding box center [177, 73] width 15 height 15
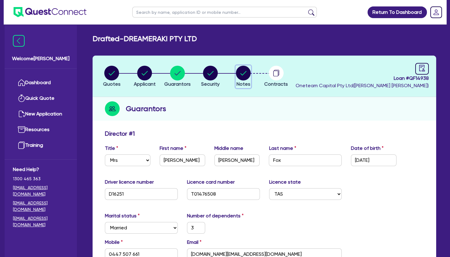
click at [246, 74] on circle "button" at bounding box center [243, 73] width 15 height 15
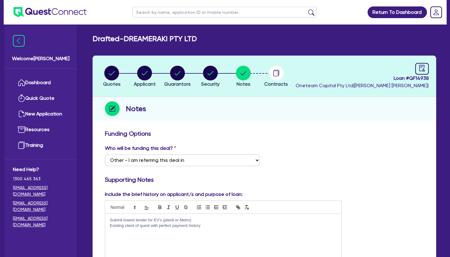
click at [170, 11] on input "text" at bounding box center [224, 12] width 184 height 11
click button "submit" at bounding box center [311, 13] width 10 height 9
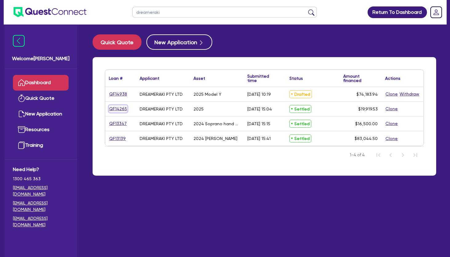
click at [115, 108] on link "QF14265" at bounding box center [118, 108] width 18 height 7
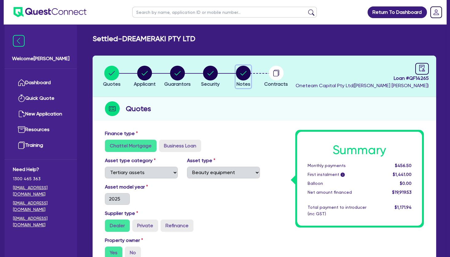
click at [242, 74] on circle "button" at bounding box center [243, 73] width 15 height 15
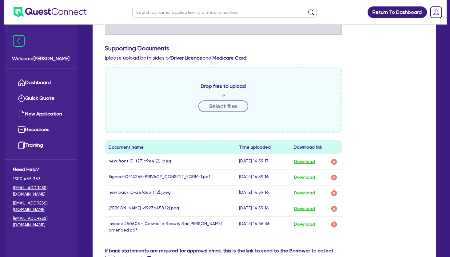
scroll to position [232, 0]
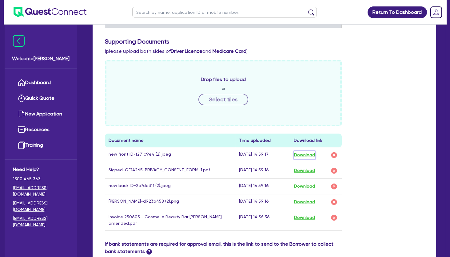
click at [309, 155] on button "Download" at bounding box center [305, 155] width 22 height 8
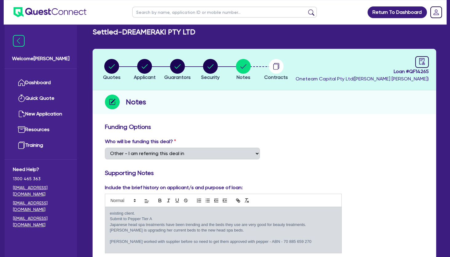
scroll to position [0, 0]
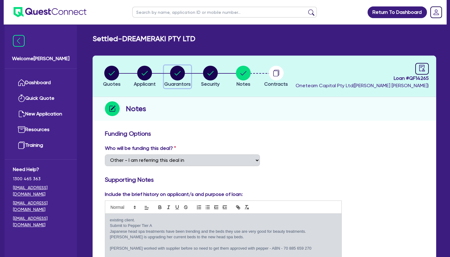
click at [172, 69] on circle "button" at bounding box center [177, 73] width 15 height 15
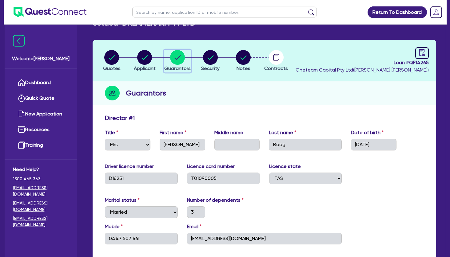
scroll to position [133, 0]
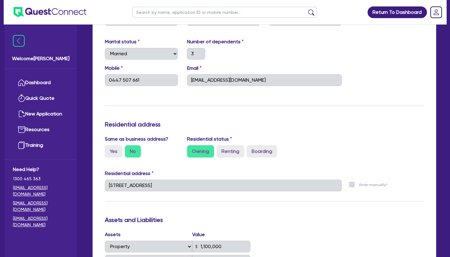
scroll to position [232, 0]
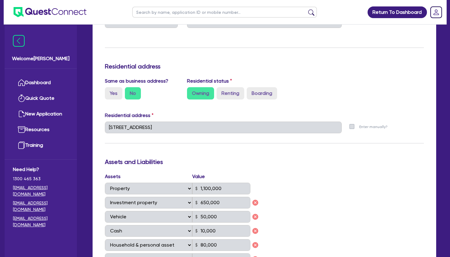
click at [360, 163] on h3 "Assets and Liabilities" at bounding box center [264, 161] width 319 height 7
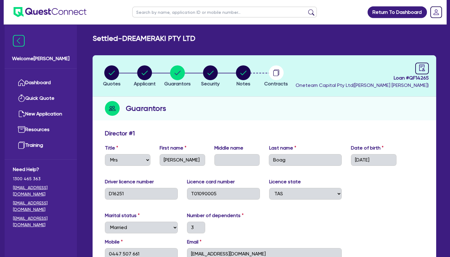
scroll to position [0, 0]
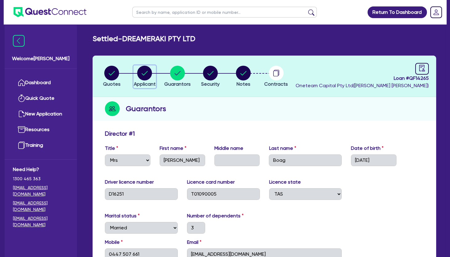
click at [139, 72] on circle "button" at bounding box center [144, 73] width 15 height 15
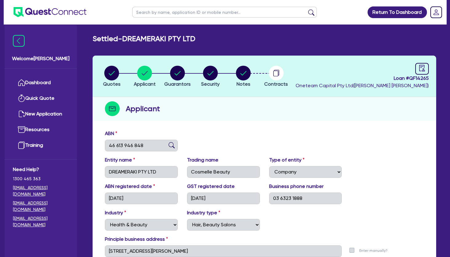
click at [156, 13] on input "text" at bounding box center [224, 12] width 184 height 11
click button "submit" at bounding box center [311, 13] width 10 height 9
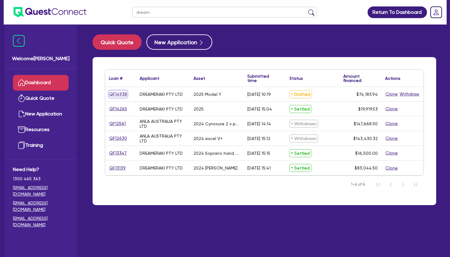
click at [121, 93] on link "QF14938" at bounding box center [118, 94] width 18 height 7
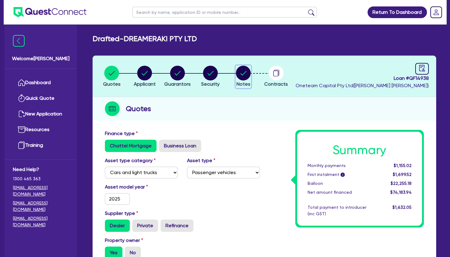
click at [245, 73] on circle "button" at bounding box center [243, 73] width 15 height 15
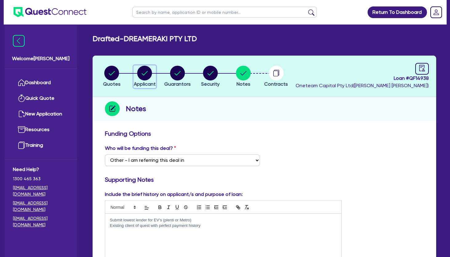
click at [150, 75] on circle "button" at bounding box center [144, 73] width 15 height 15
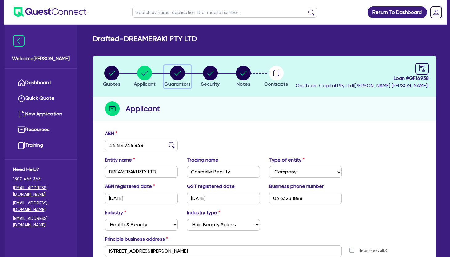
click at [180, 73] on circle "button" at bounding box center [177, 73] width 15 height 15
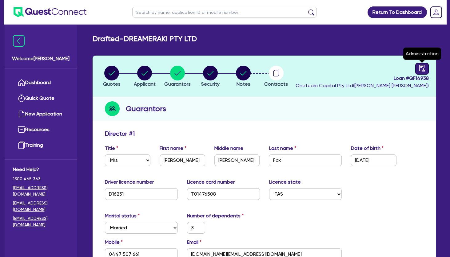
click at [419, 71] on icon "audit" at bounding box center [422, 68] width 7 height 7
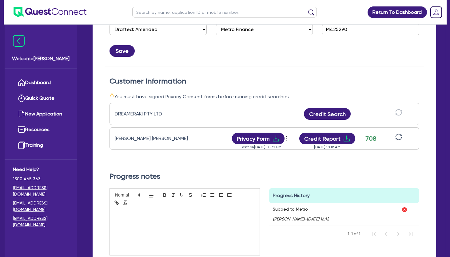
scroll to position [133, 0]
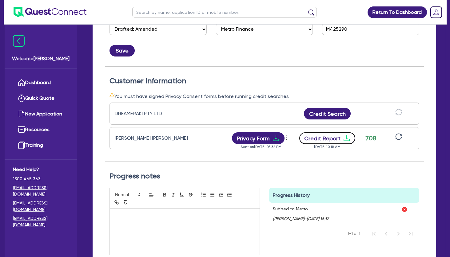
click at [346, 139] on icon "download" at bounding box center [346, 138] width 7 height 7
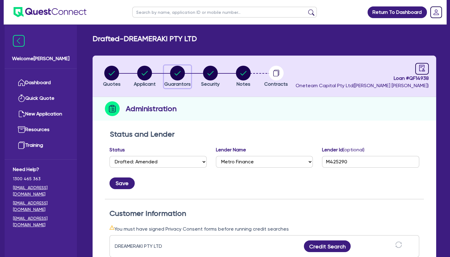
click at [174, 74] on circle "button" at bounding box center [177, 73] width 15 height 15
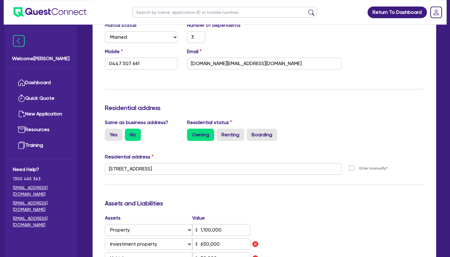
scroll to position [199, 0]
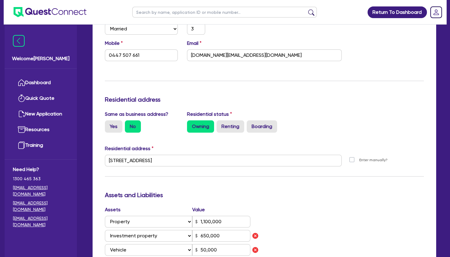
click at [364, 101] on h3 "Residential address" at bounding box center [264, 99] width 319 height 7
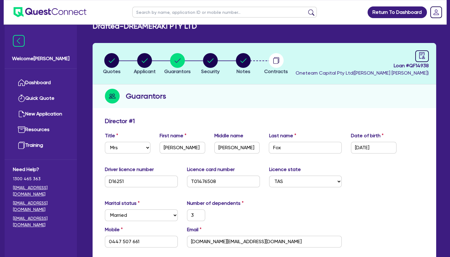
scroll to position [0, 0]
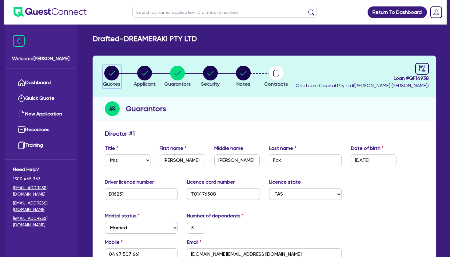
click at [109, 73] on circle "button" at bounding box center [111, 73] width 15 height 15
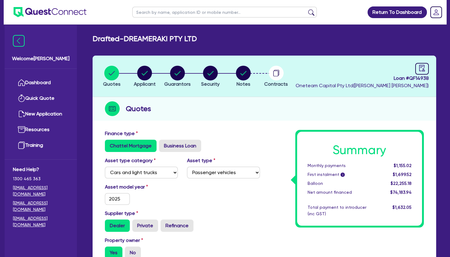
click at [159, 38] on h2 "Drafted - DREAMERAKI PTY LTD" at bounding box center [145, 38] width 104 height 9
click at [142, 36] on h2 "Drafted - DREAMERAKI PTY LTD" at bounding box center [145, 38] width 104 height 9
click at [147, 67] on circle "button" at bounding box center [144, 73] width 15 height 15
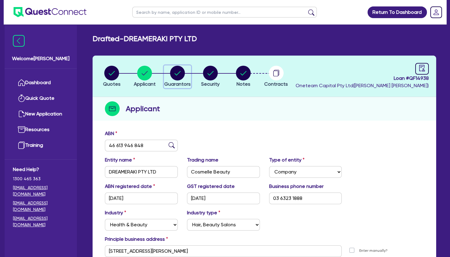
click at [181, 73] on circle "button" at bounding box center [177, 73] width 15 height 15
